Goal: Book appointment/travel/reservation

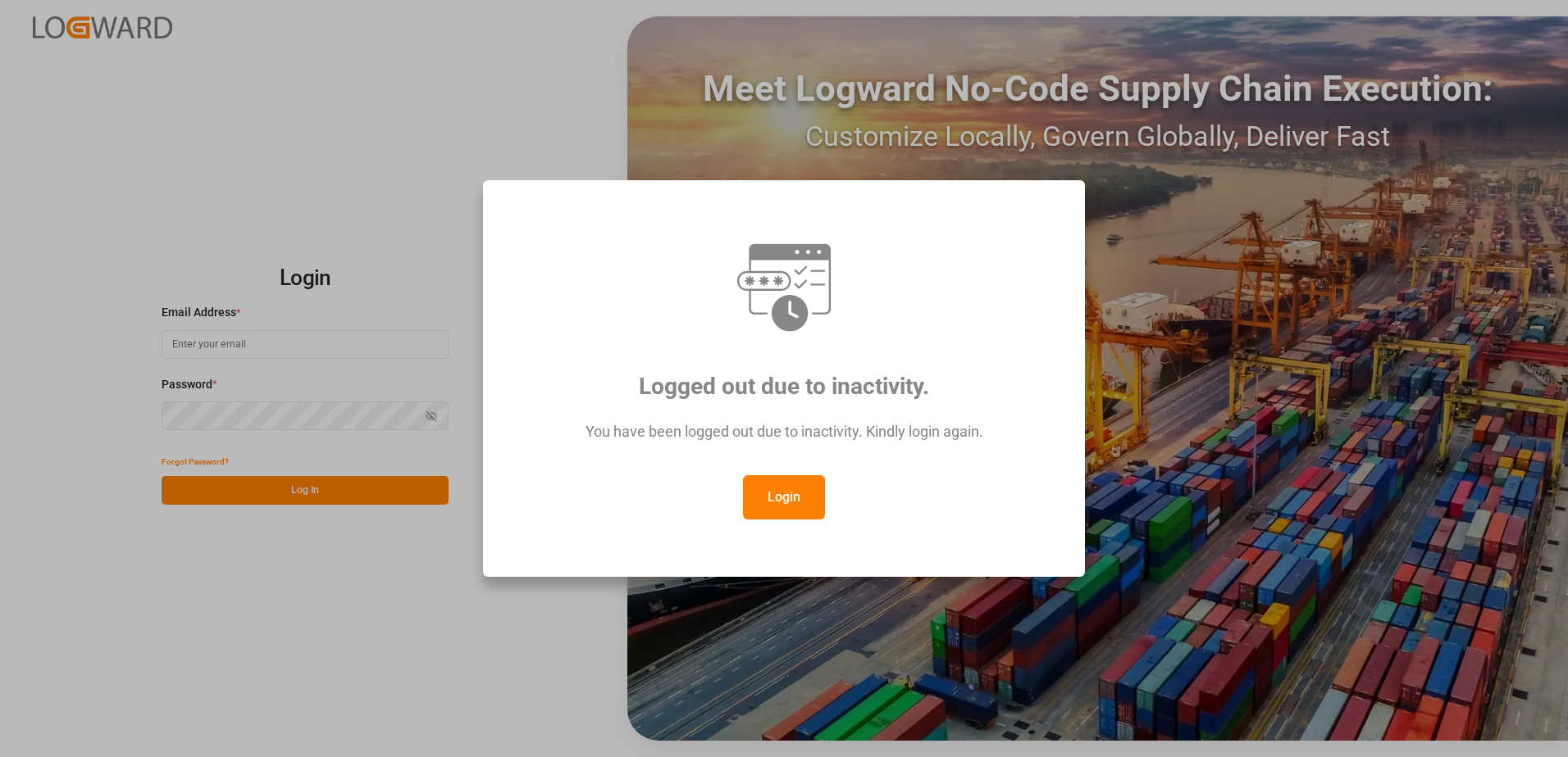
click at [771, 501] on button "Login" at bounding box center [784, 497] width 82 height 44
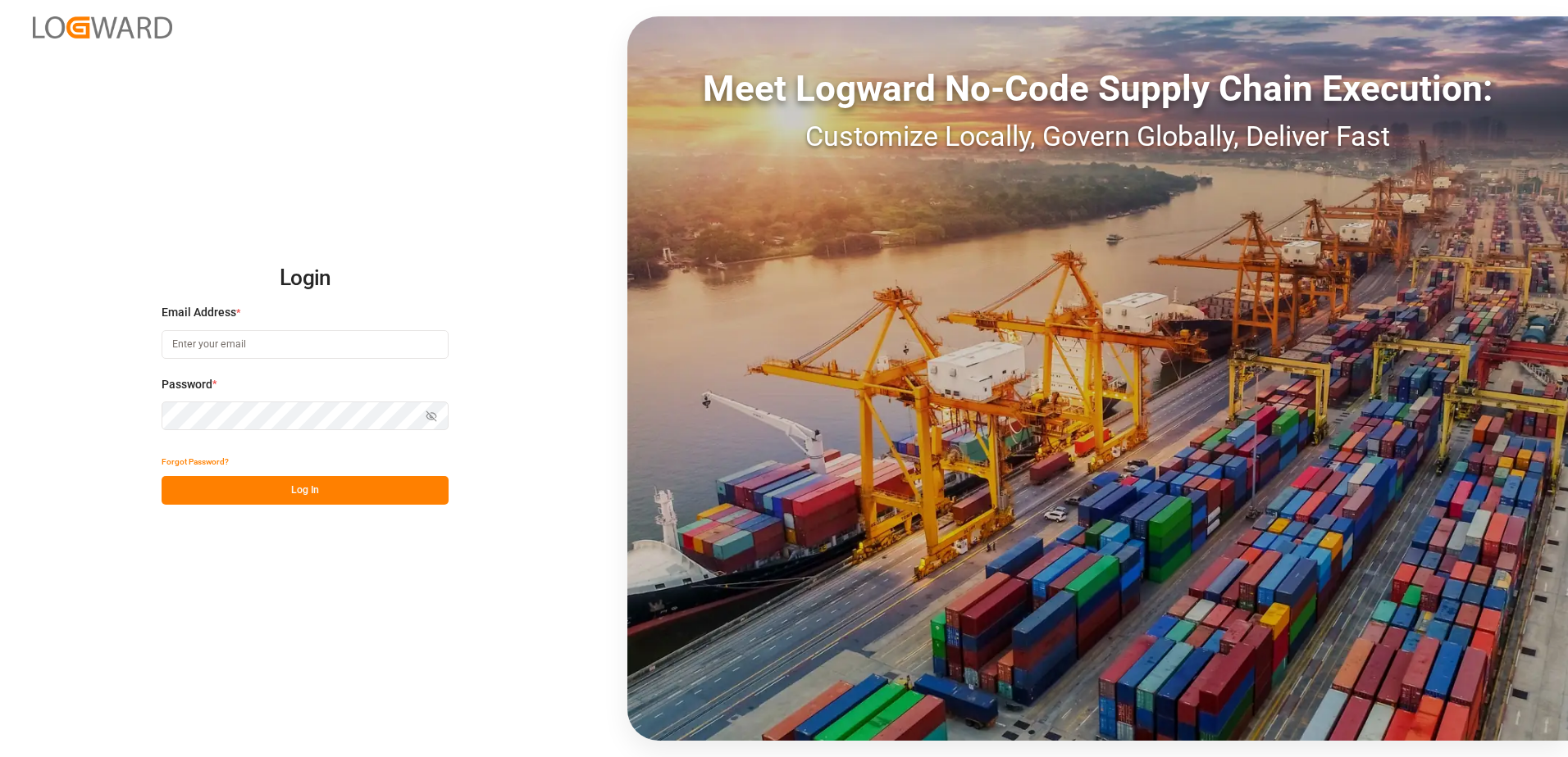
click at [304, 338] on input at bounding box center [305, 345] width 287 height 29
type input "[PERSON_NAME][EMAIL_ADDRESS][DOMAIN_NAME]"
click at [431, 421] on icon "button" at bounding box center [431, 416] width 12 height 12
click at [309, 489] on button "Log In" at bounding box center [305, 490] width 287 height 29
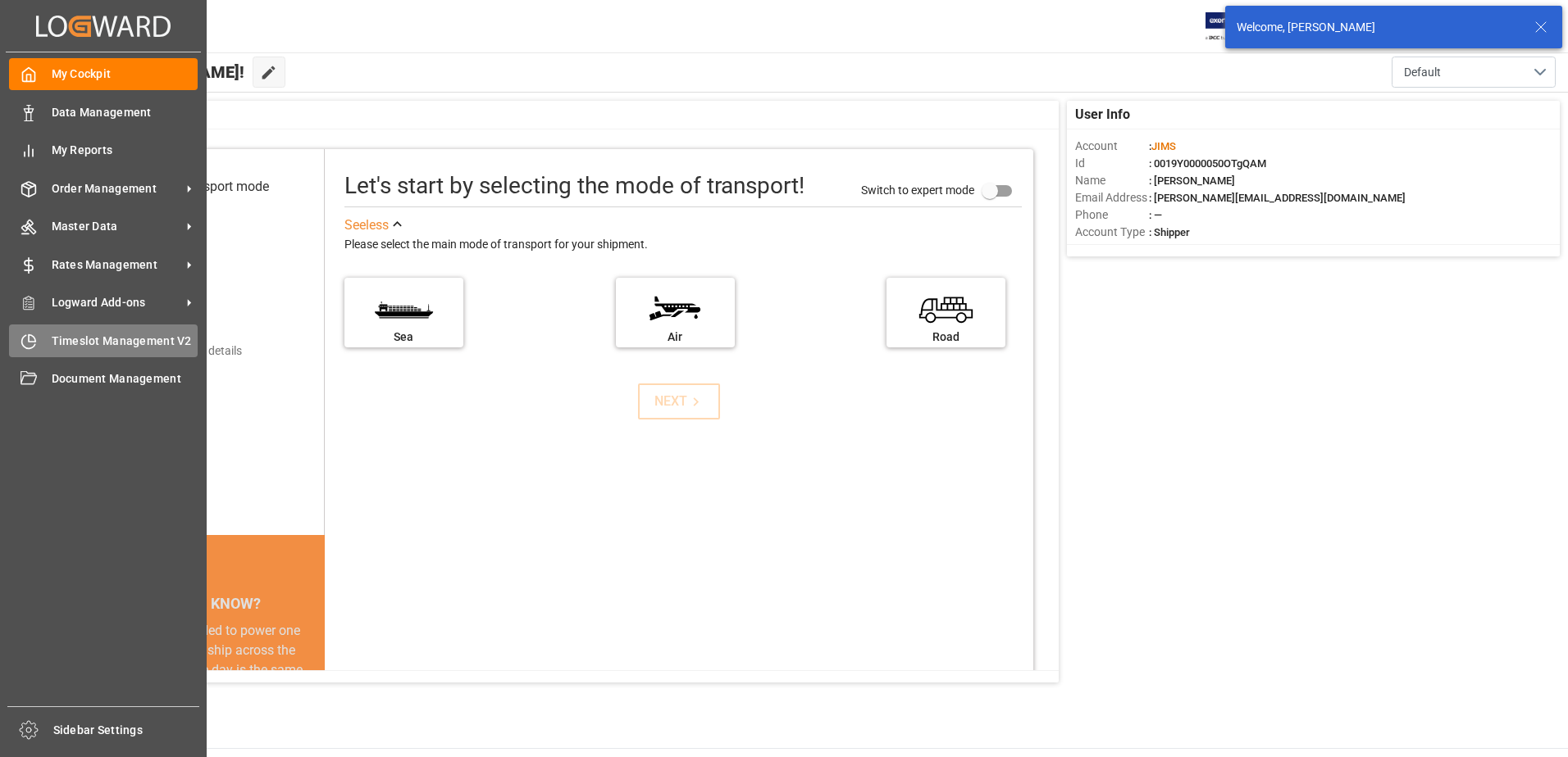
click at [61, 346] on span "Timeslot Management V2" at bounding box center [125, 341] width 146 height 17
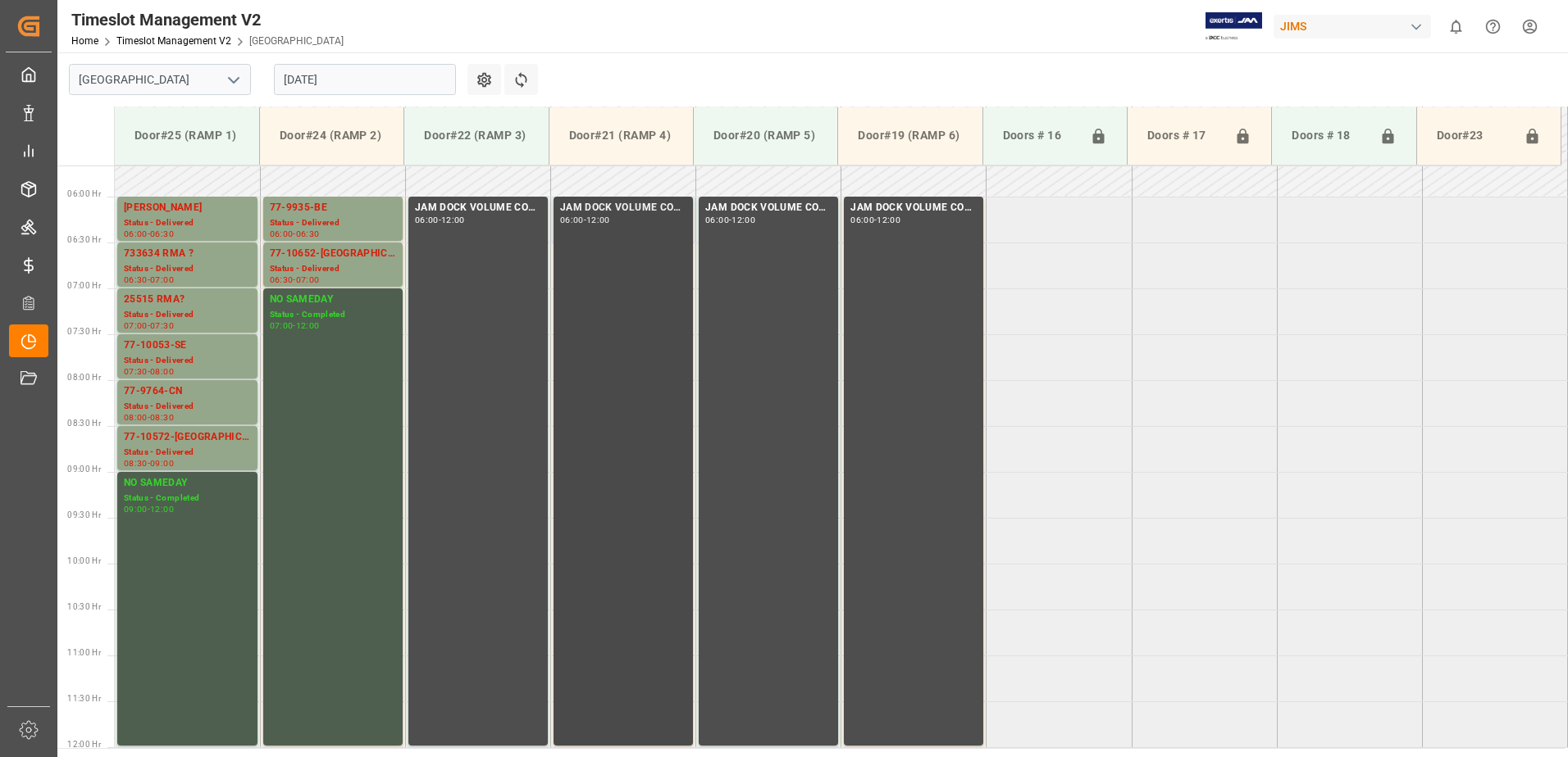
scroll to position [508, 0]
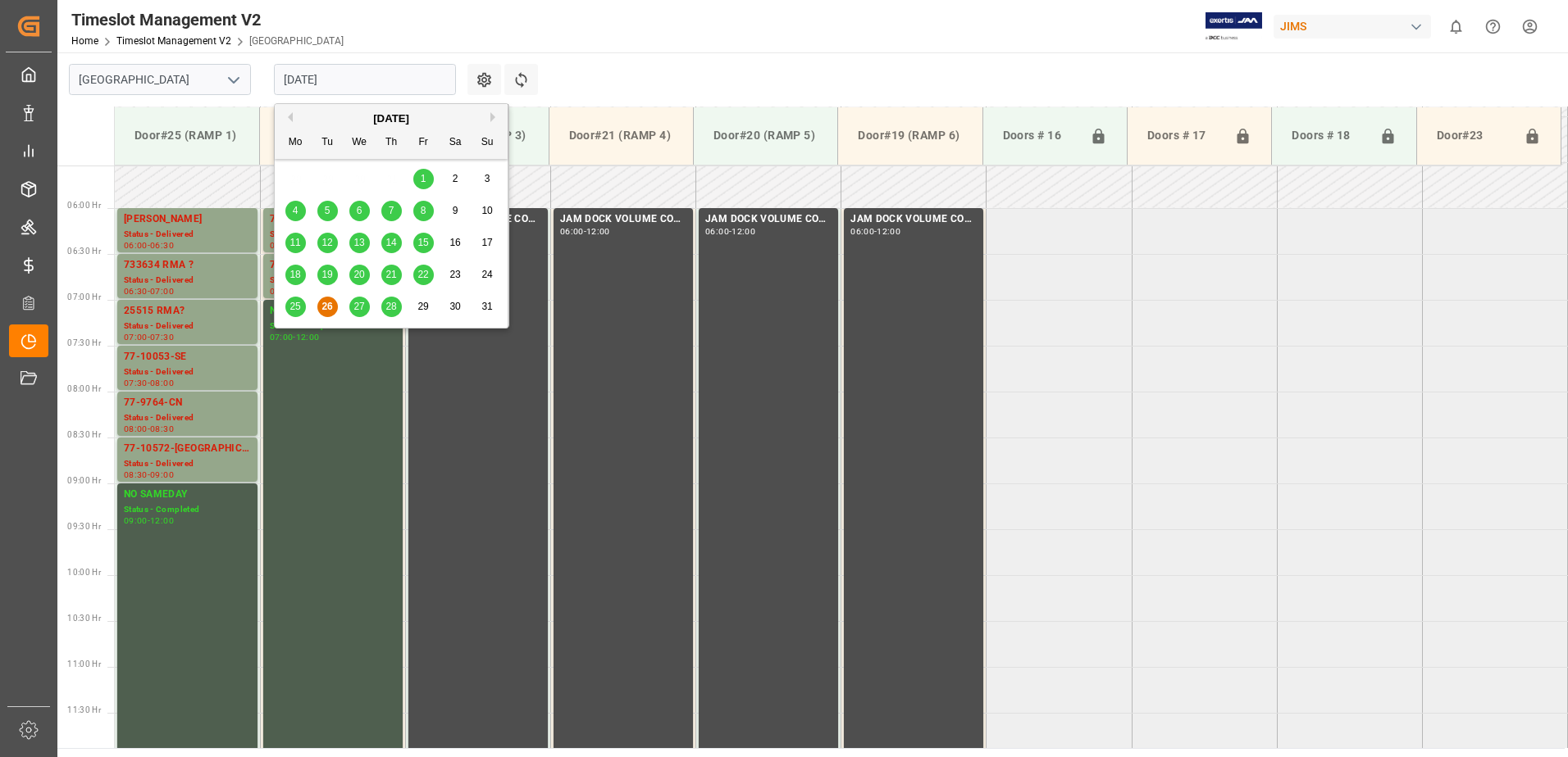
click at [375, 83] on input "[DATE]" at bounding box center [365, 79] width 182 height 31
click at [360, 305] on span "27" at bounding box center [359, 307] width 11 height 12
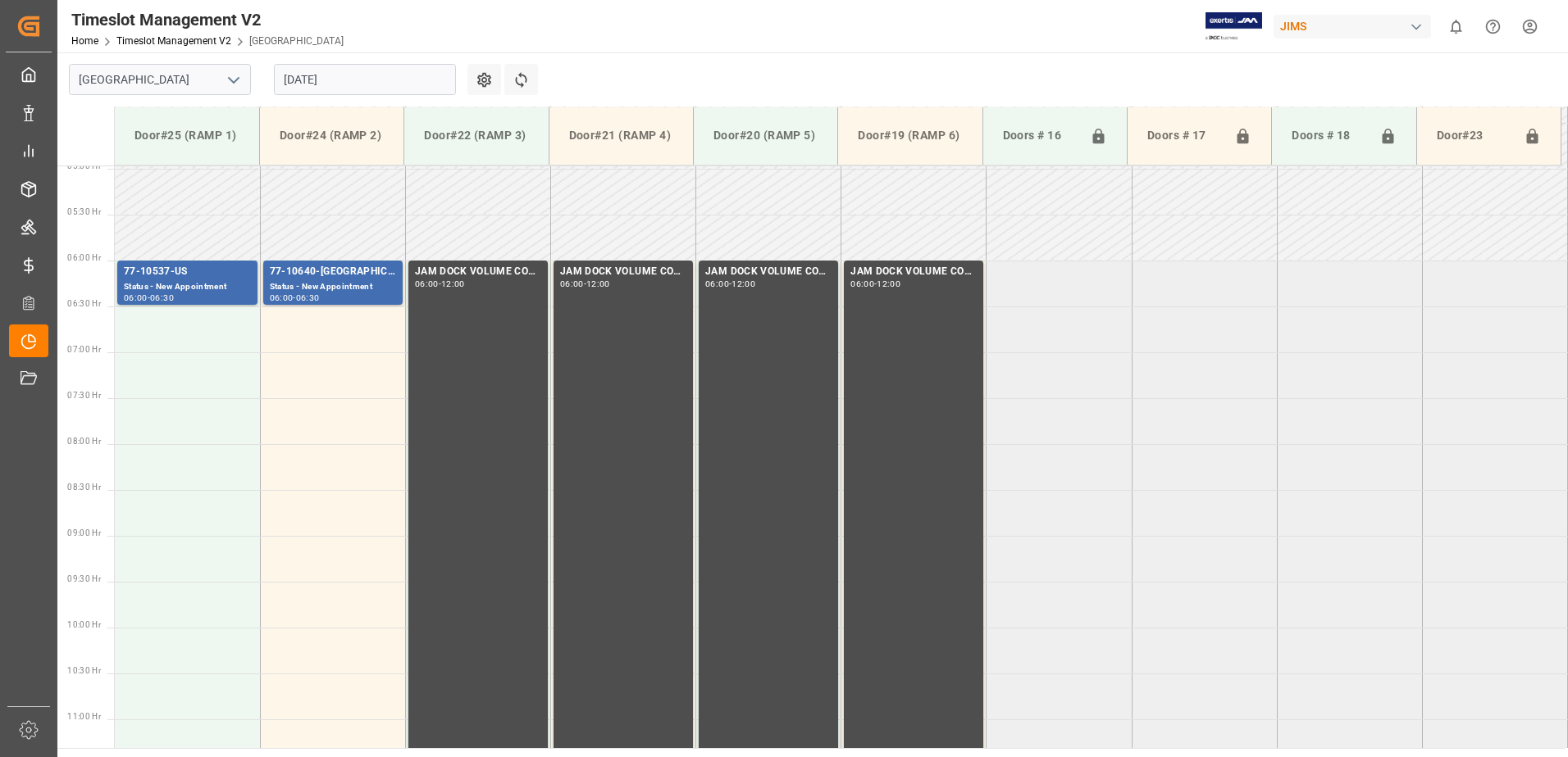
scroll to position [345, 0]
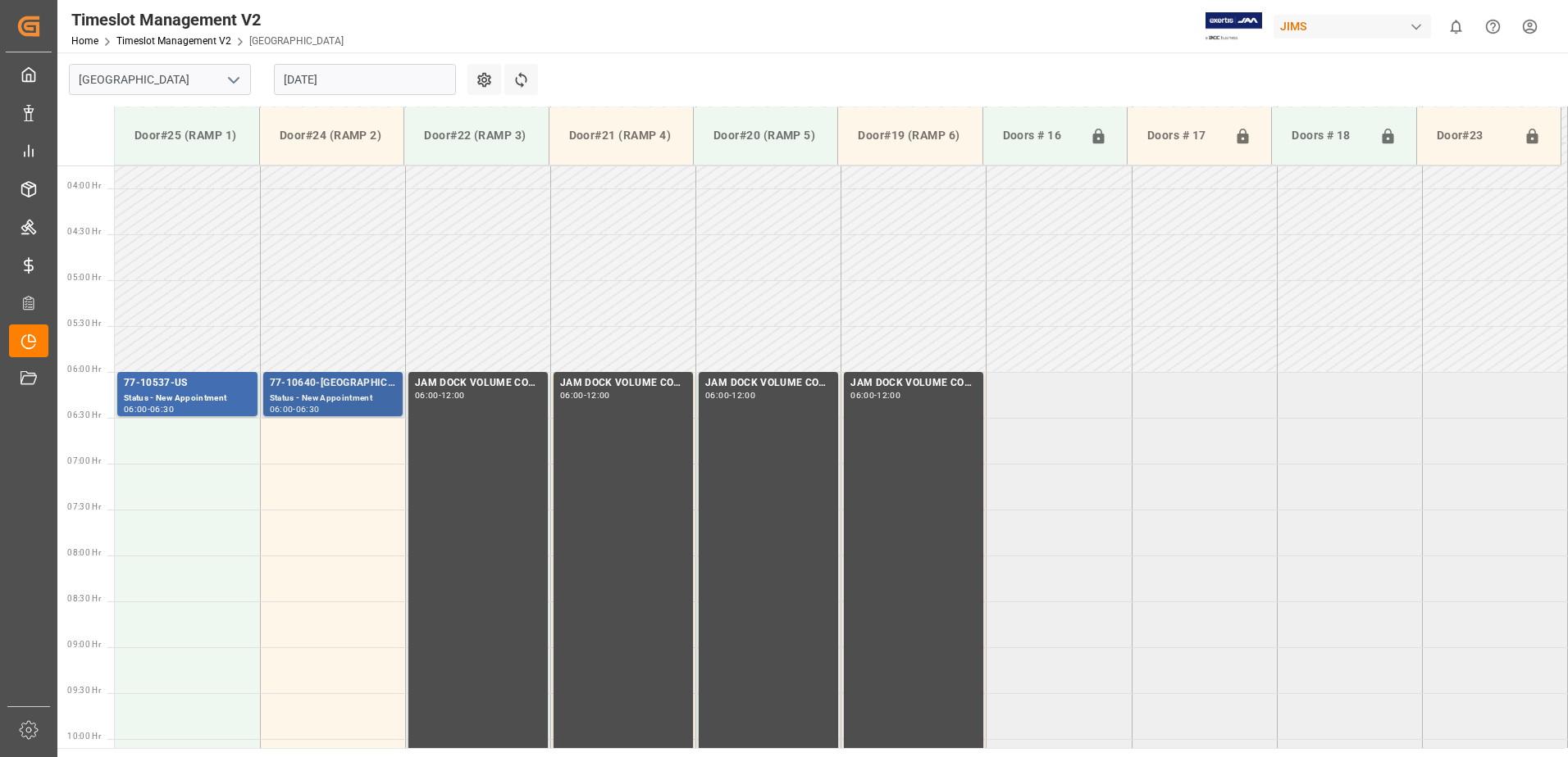
click at [342, 386] on div "77-10640-[GEOGRAPHIC_DATA]" at bounding box center [333, 383] width 127 height 16
click at [225, 391] on div "Status - New Appointment" at bounding box center [187, 398] width 128 height 14
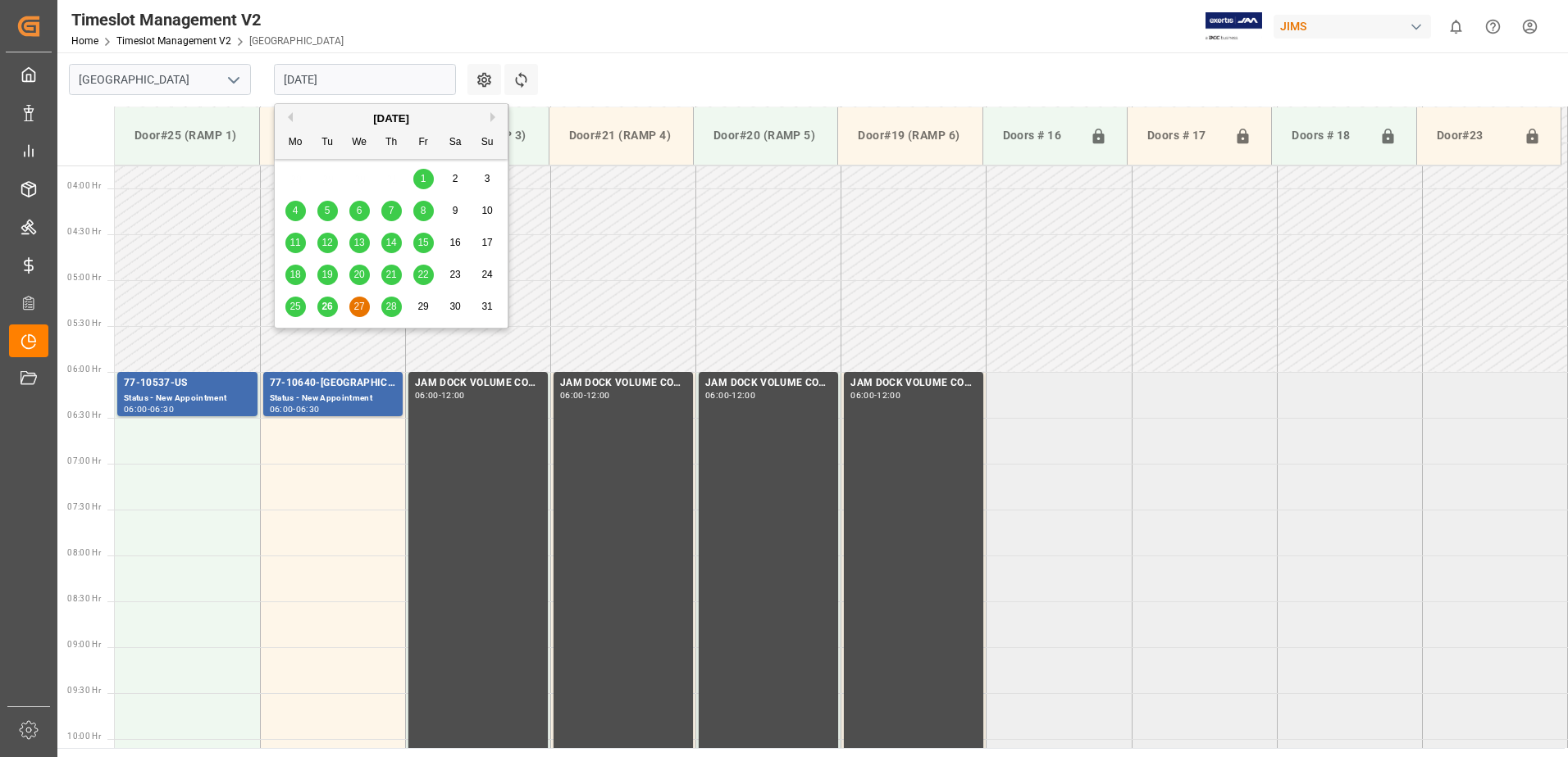
click at [423, 75] on input "[DATE]" at bounding box center [365, 79] width 182 height 31
click at [391, 307] on span "28" at bounding box center [391, 307] width 11 height 12
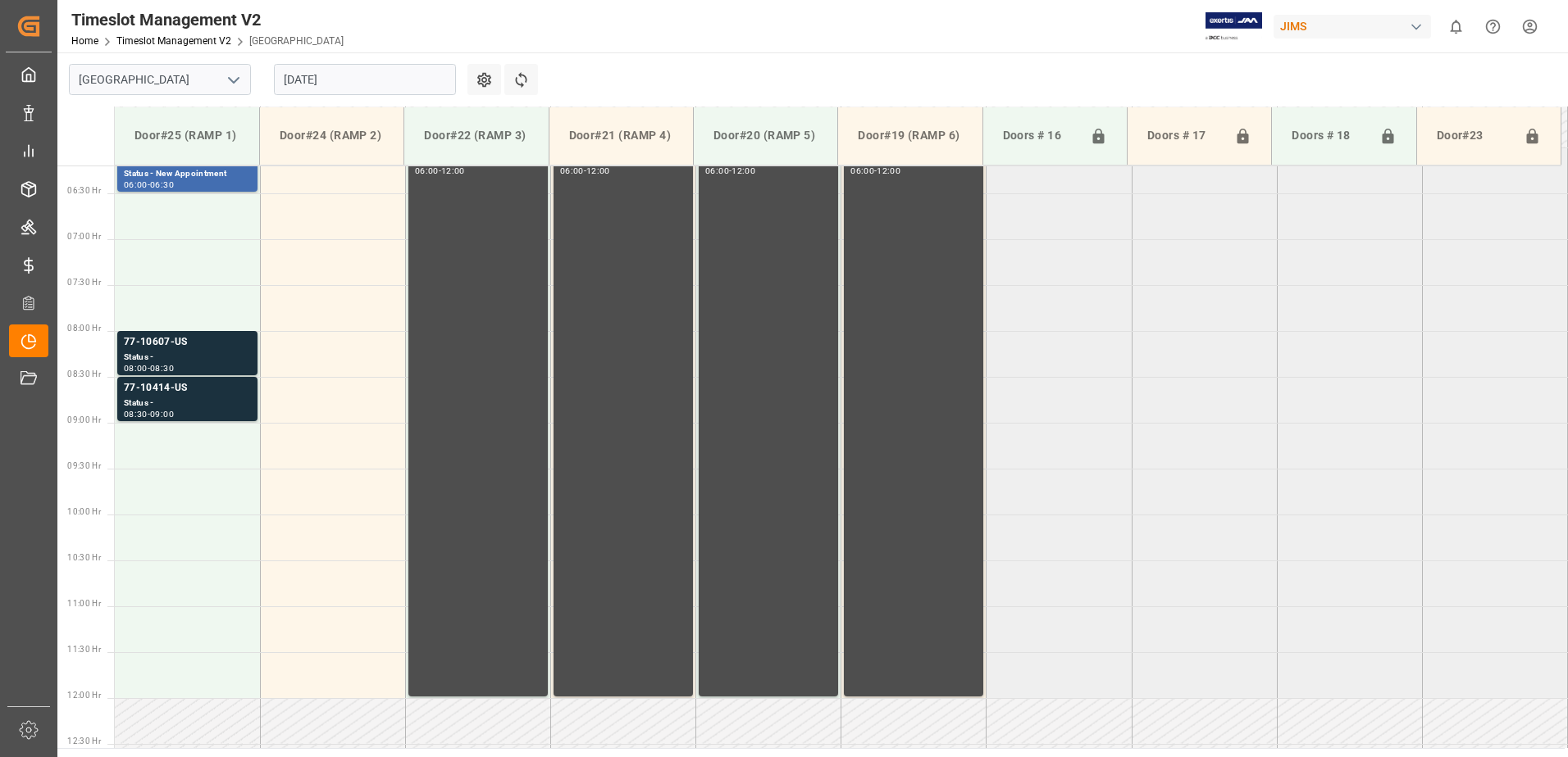
scroll to position [426, 0]
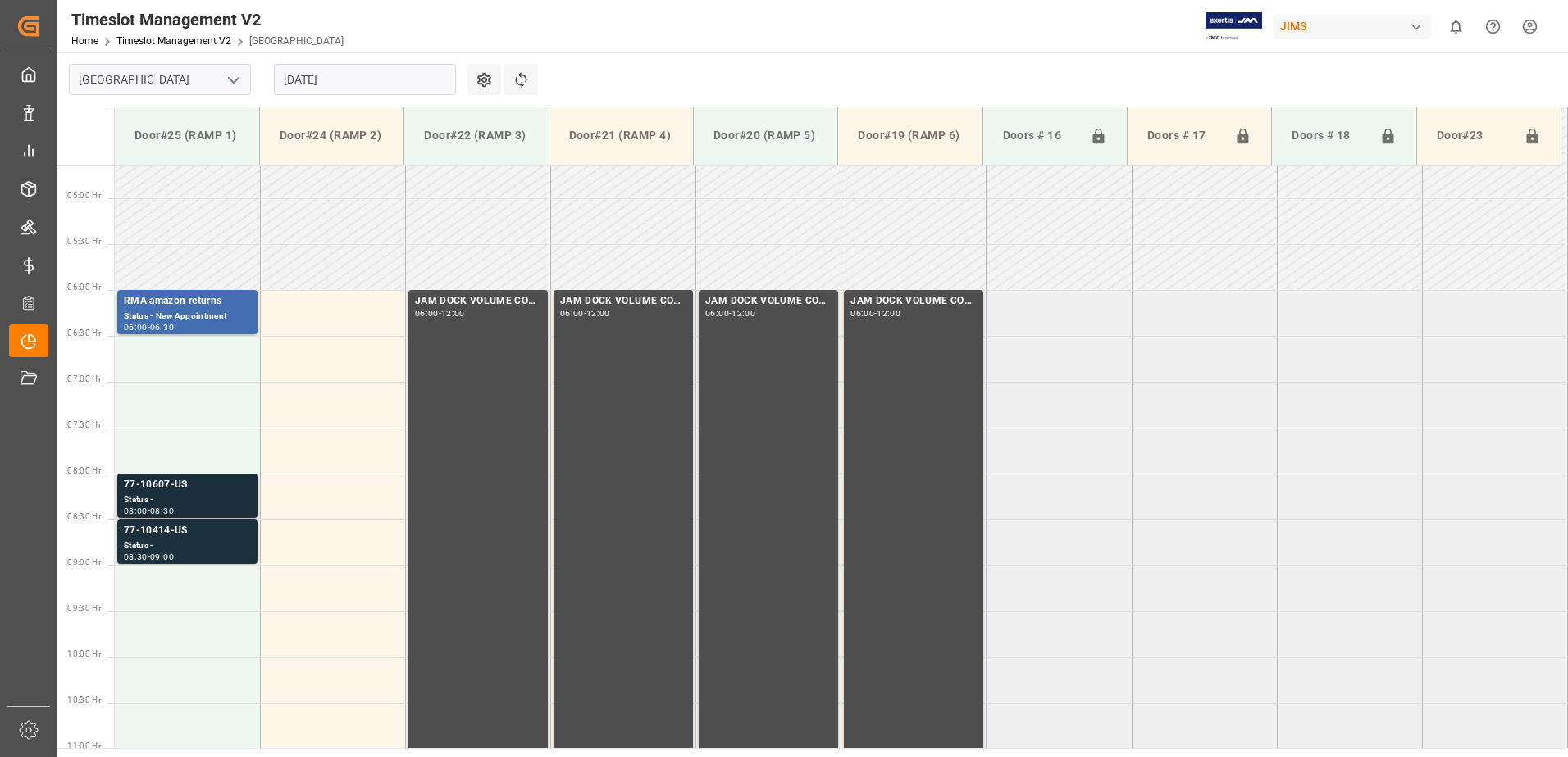
click at [216, 492] on div "77-10607-US" at bounding box center [187, 485] width 128 height 16
click at [214, 544] on div "Status -" at bounding box center [187, 547] width 128 height 14
click at [238, 310] on div "Status - New Appointment" at bounding box center [187, 317] width 128 height 14
